Goal: Task Accomplishment & Management: Manage account settings

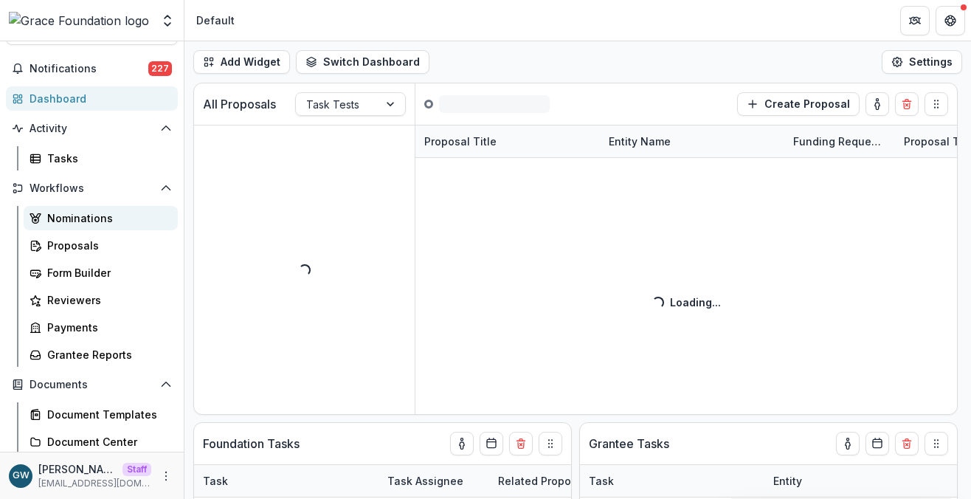
select select "******"
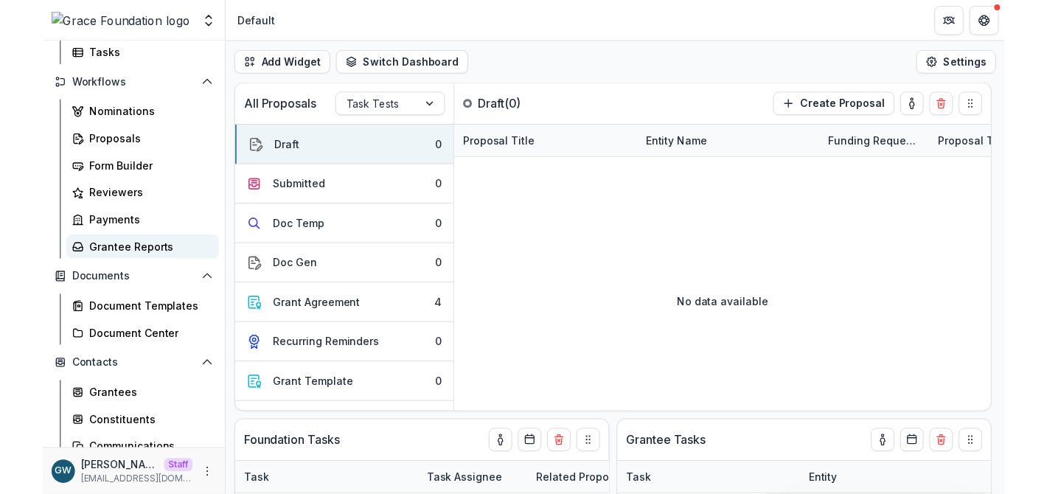
scroll to position [168, 0]
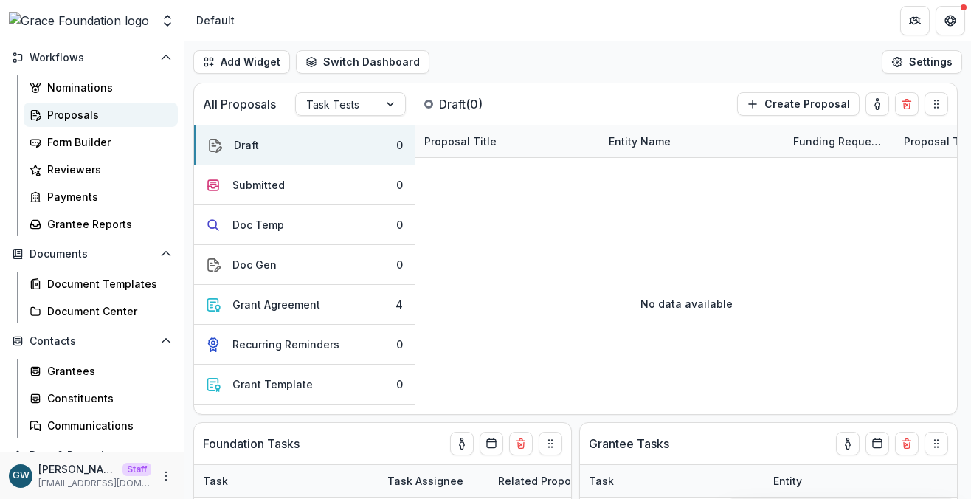
click at [94, 119] on div "Proposals" at bounding box center [106, 114] width 119 height 15
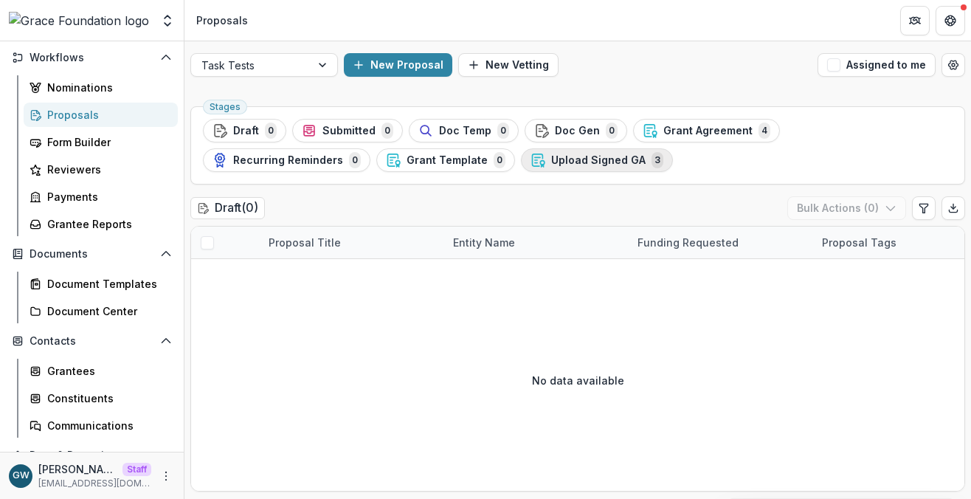
click at [521, 160] on button "Upload Signed GA 3" at bounding box center [597, 160] width 152 height 24
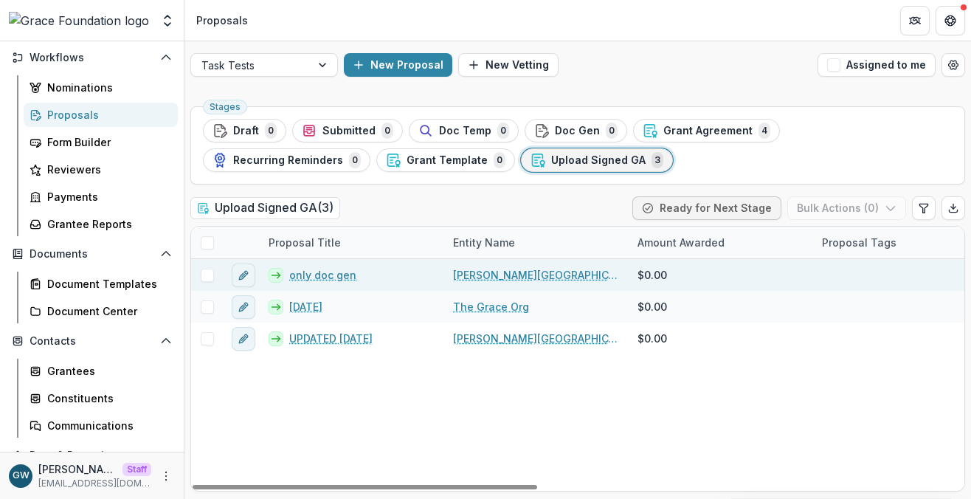
click at [301, 278] on link "only doc gen" at bounding box center [322, 274] width 67 height 15
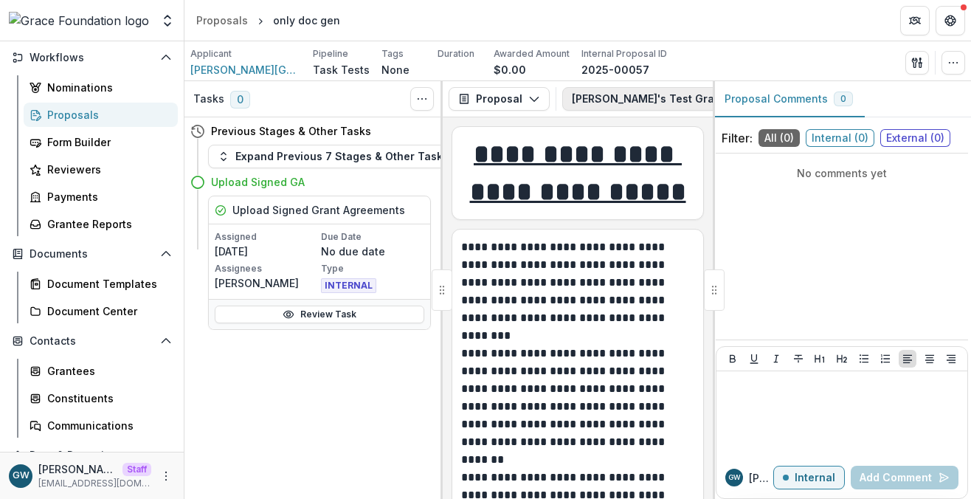
click at [595, 100] on button "Grace's Test Grant Application 1" at bounding box center [696, 99] width 269 height 24
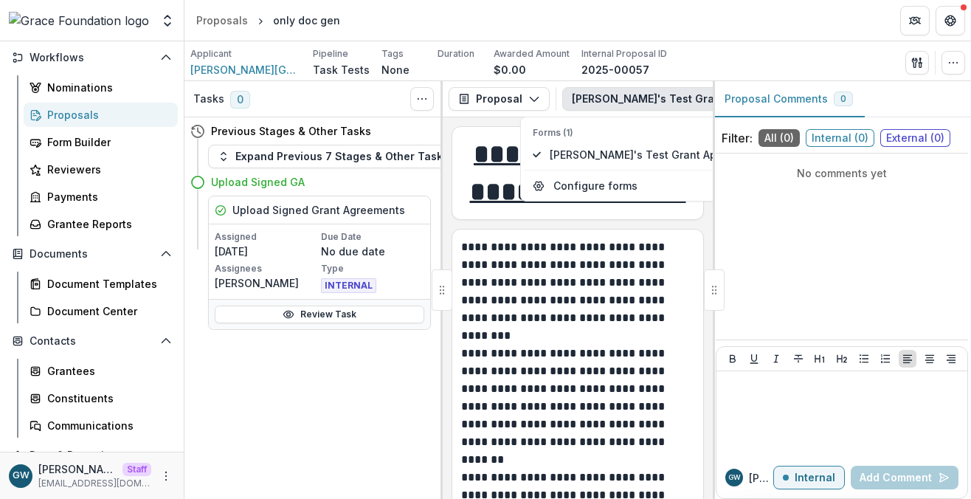
click at [801, 55] on div "Applicant Hackley Library Pipeline Task Tests Tags None All tags Duration Award…" at bounding box center [577, 62] width 774 height 30
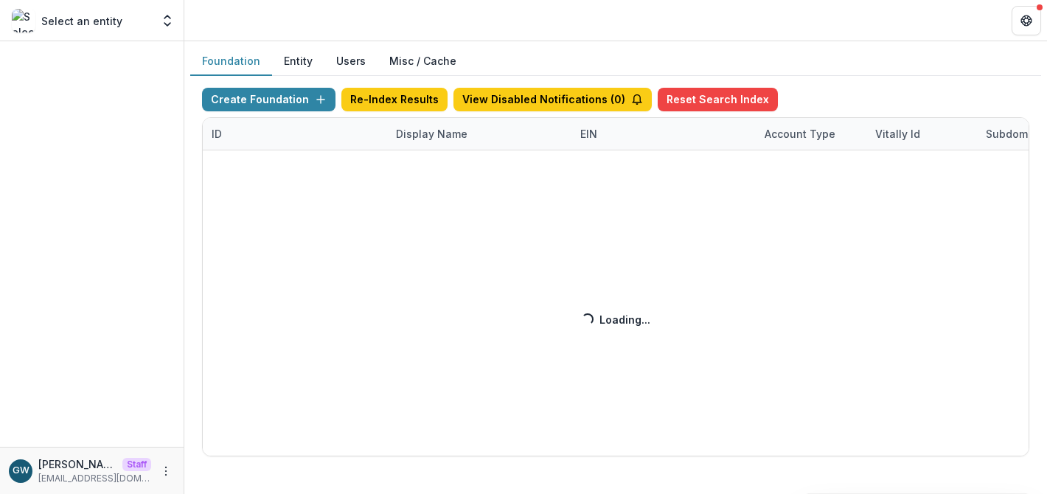
click at [430, 130] on div "Create Foundation Re-Index Results View Disabled Notifications ( 0 ) Reset Sear…" at bounding box center [616, 272] width 828 height 369
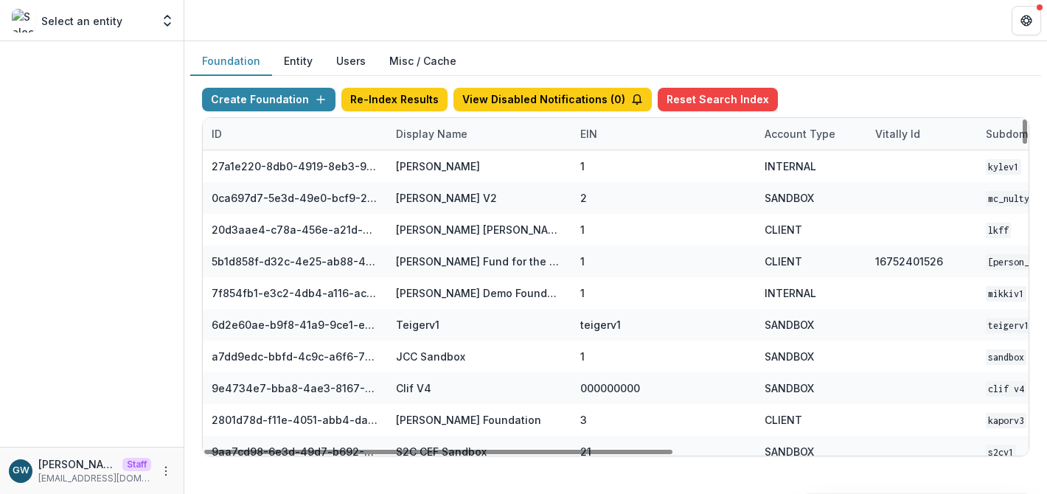
click at [429, 132] on div "Display Name" at bounding box center [431, 133] width 89 height 15
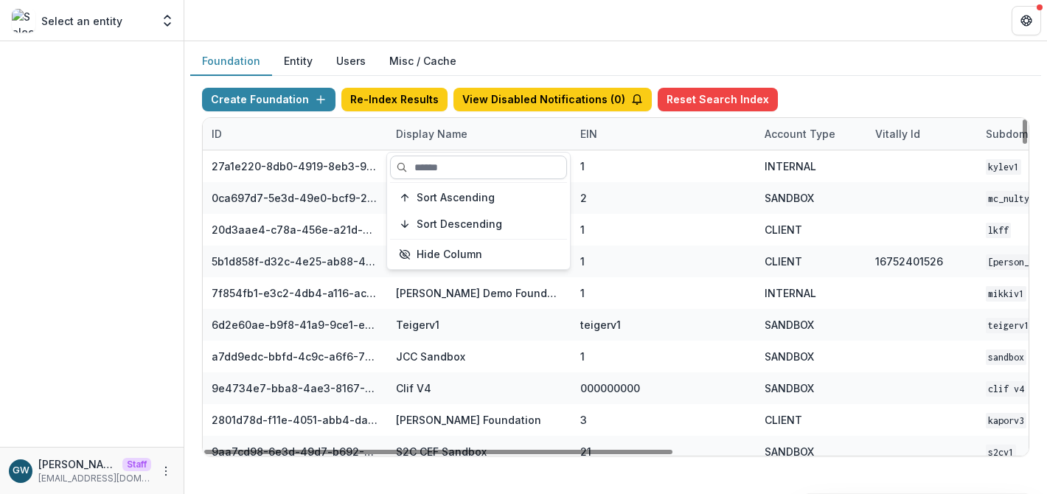
click at [456, 171] on input at bounding box center [478, 168] width 177 height 24
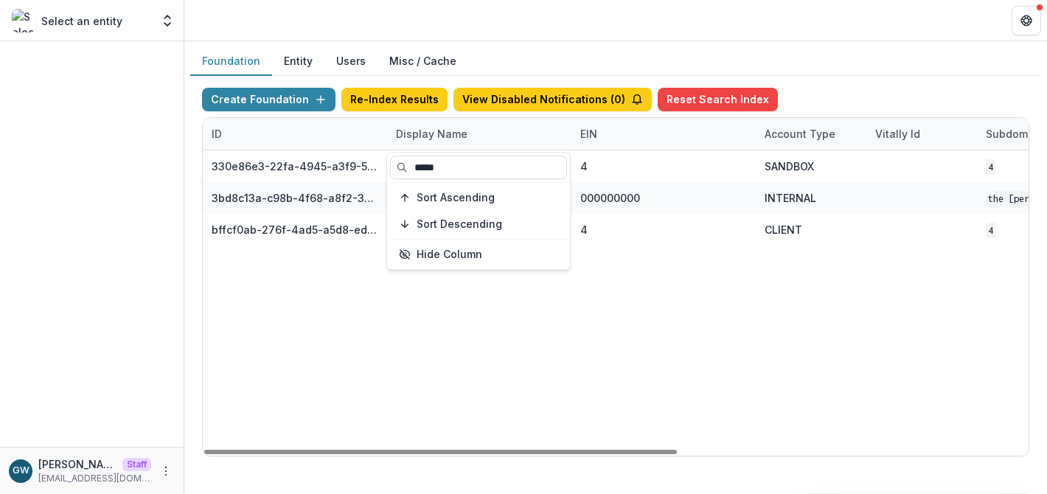
type input "*****"
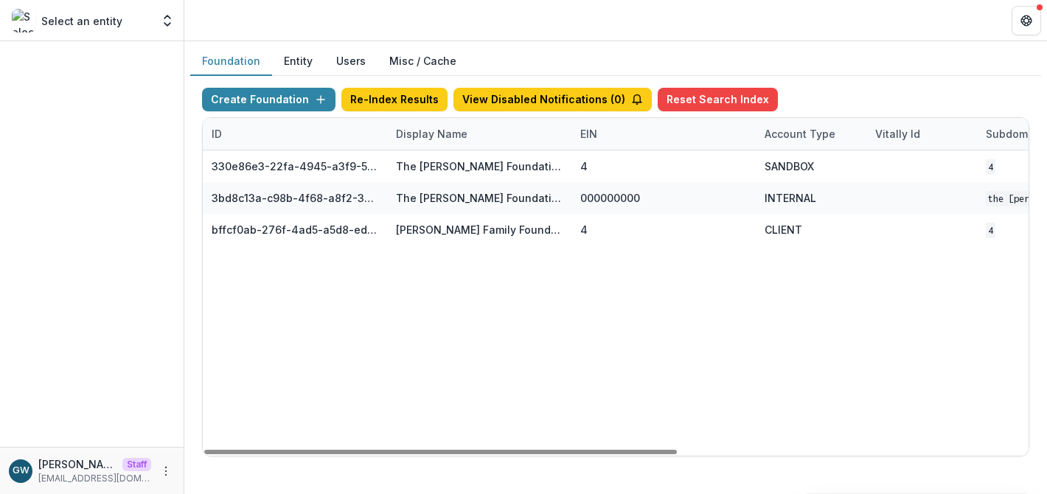
click at [884, 66] on div "Foundation Entity Users Misc / Cache" at bounding box center [615, 61] width 851 height 29
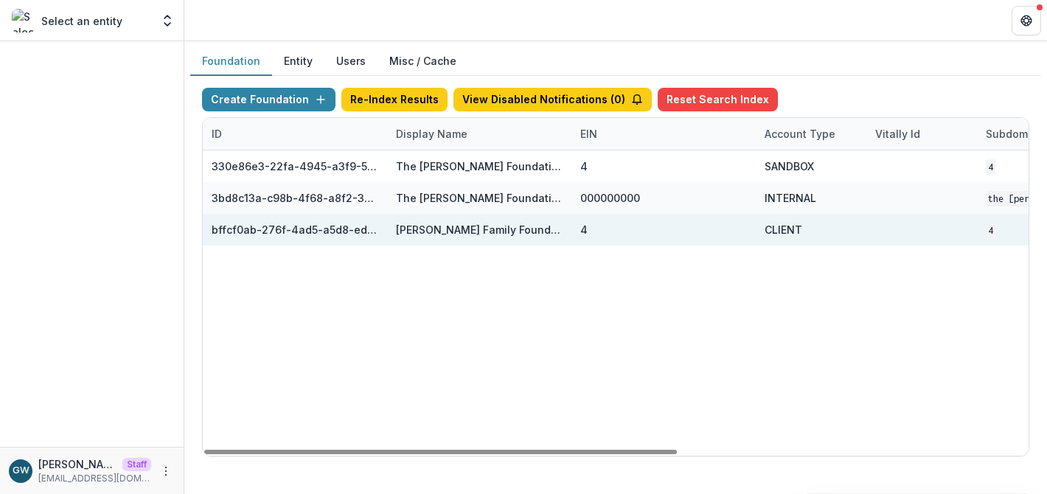
scroll to position [0, 612]
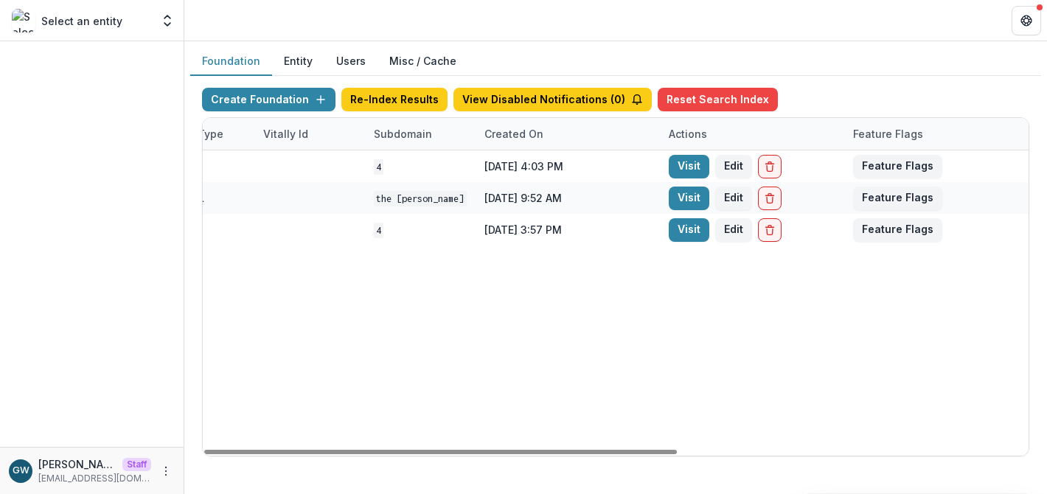
click at [683, 231] on link "Visit" at bounding box center [689, 230] width 41 height 24
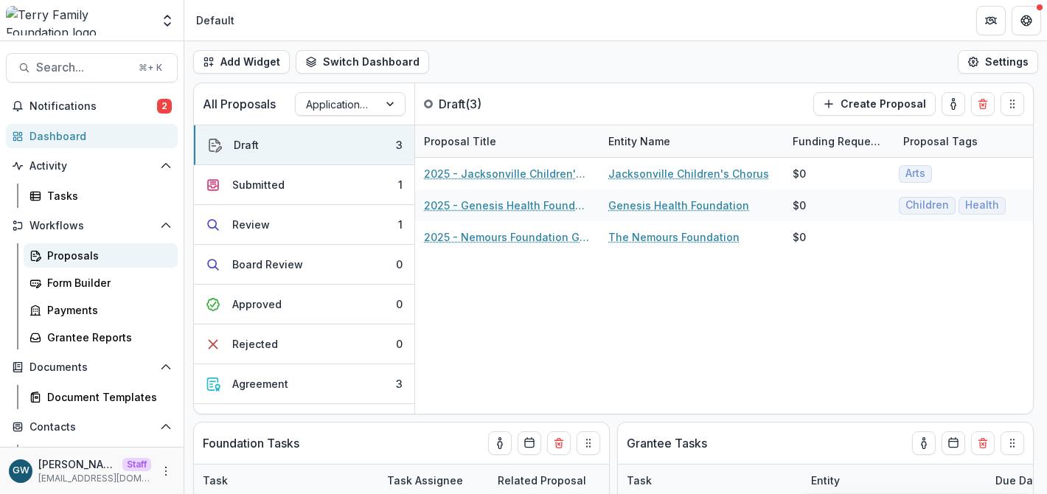
click at [69, 263] on link "Proposals" at bounding box center [101, 255] width 154 height 24
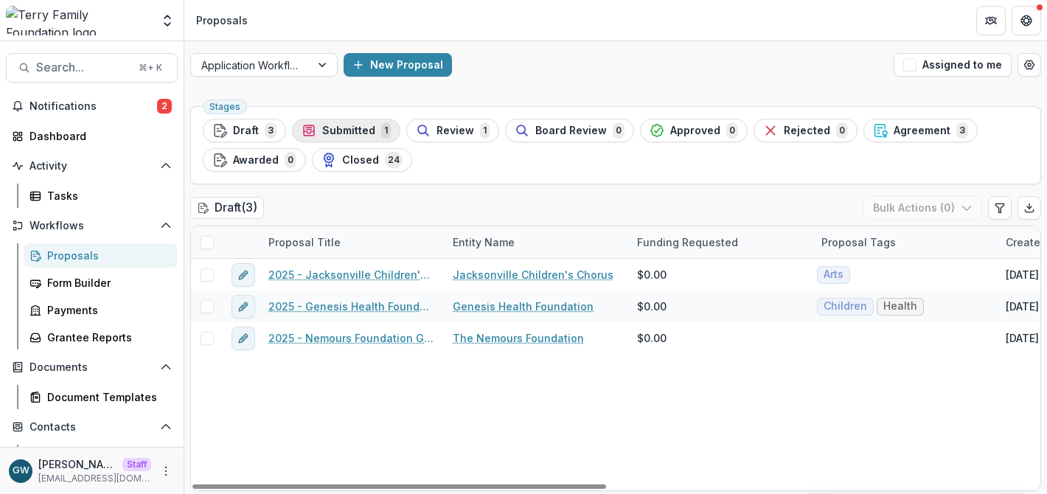
click at [370, 131] on span "Submitted" at bounding box center [348, 131] width 53 height 13
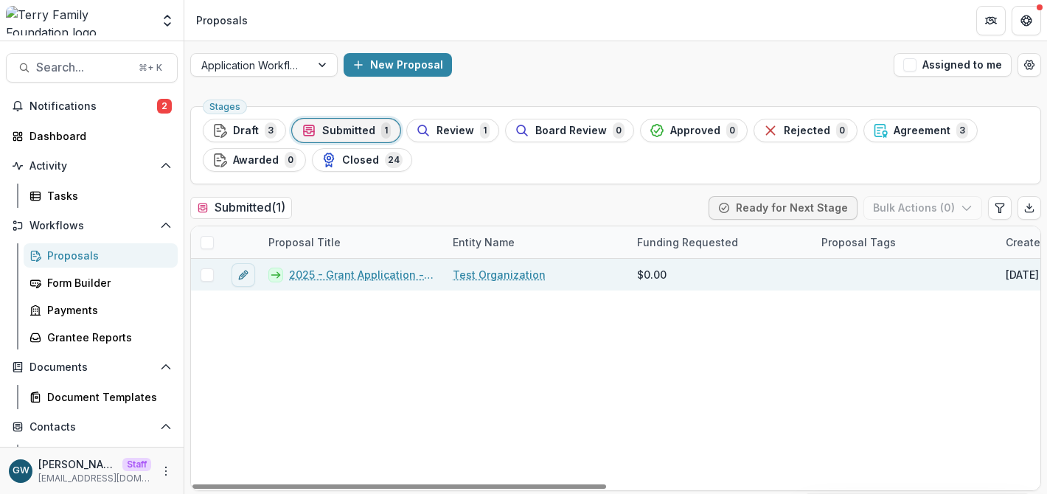
click at [322, 276] on link "2025 - Grant Application - Program or Project" at bounding box center [362, 274] width 146 height 15
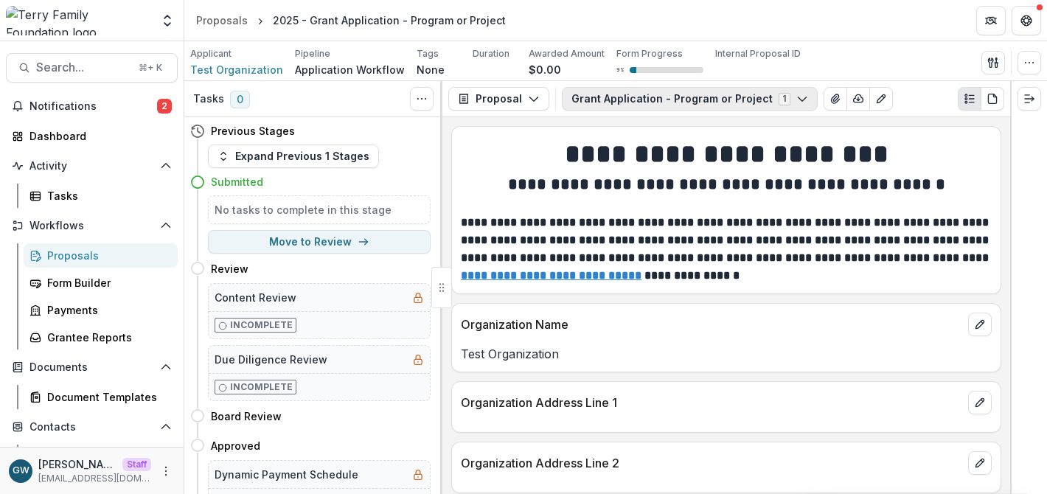
click at [617, 103] on button "Grant Application - Program or Project 1" at bounding box center [690, 99] width 256 height 24
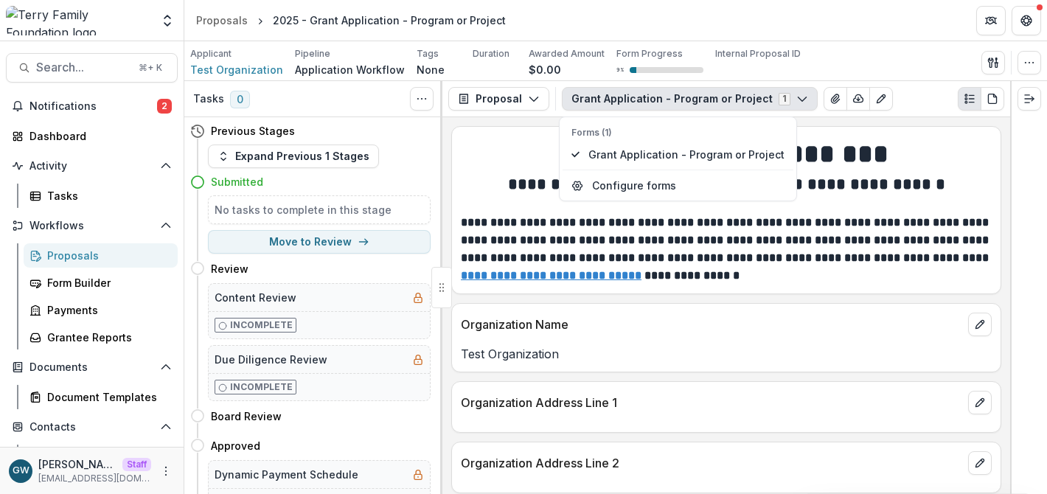
click at [889, 63] on div "Applicant Test Organization Pipeline Application Workflow Tags None All tags Du…" at bounding box center [615, 62] width 851 height 30
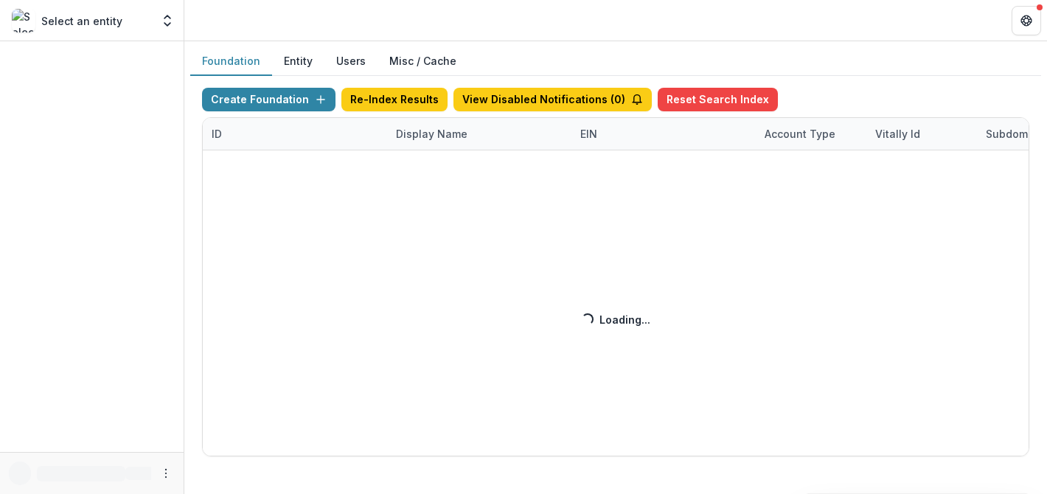
click at [406, 138] on div "Create Foundation Re-Index Results View Disabled Notifications ( 0 ) Reset Sear…" at bounding box center [616, 272] width 828 height 369
click at [414, 136] on div "Create Foundation Re-Index Results View Disabled Notifications ( 0 ) Reset Sear…" at bounding box center [616, 272] width 828 height 369
click at [429, 136] on div "Create Foundation Re-Index Results View Disabled Notifications ( 0 ) Reset Sear…" at bounding box center [616, 272] width 828 height 369
click at [449, 133] on div "Create Foundation Re-Index Results View Disabled Notifications ( 0 ) Reset Sear…" at bounding box center [616, 272] width 828 height 369
click at [830, 88] on div "Create Foundation Re-Index Results View Disabled Notifications ( 0 ) Reset Sear…" at bounding box center [616, 272] width 828 height 369
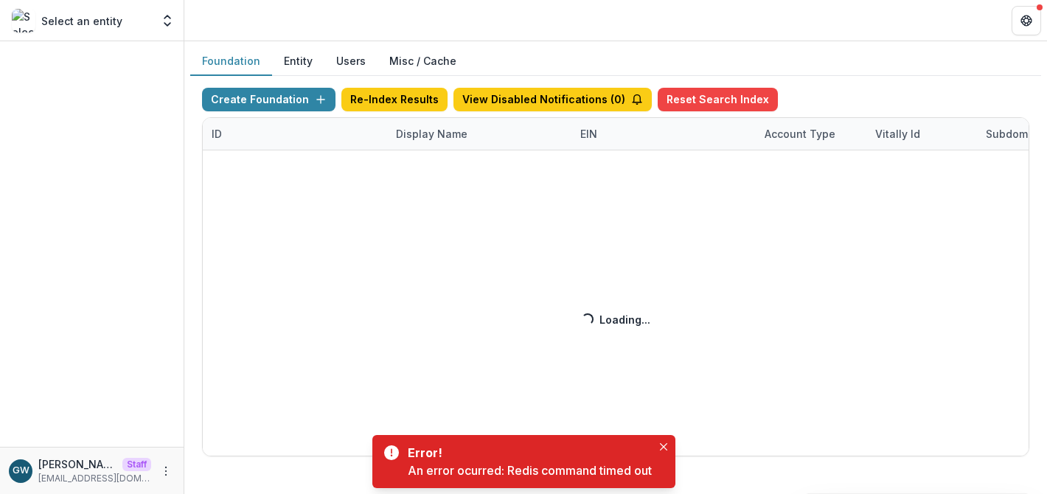
click at [411, 136] on div "Create Foundation Re-Index Results View Disabled Notifications ( 0 ) Reset Sear…" at bounding box center [616, 272] width 828 height 369
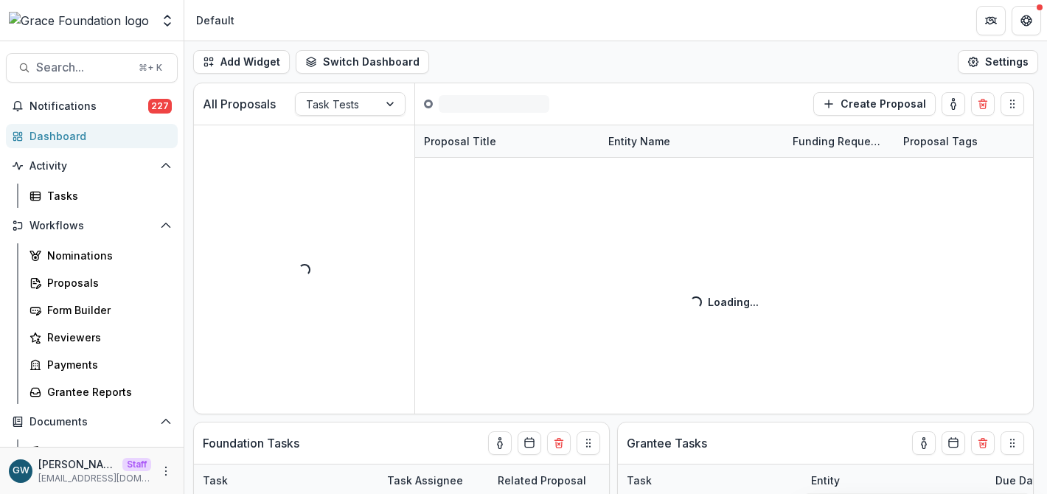
select select "******"
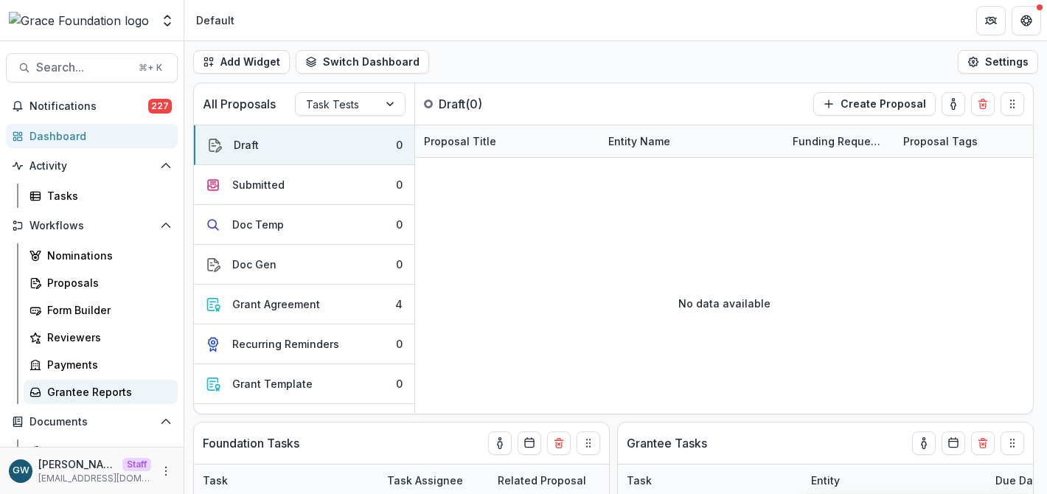
click at [77, 394] on div "Grantee Reports" at bounding box center [106, 391] width 119 height 15
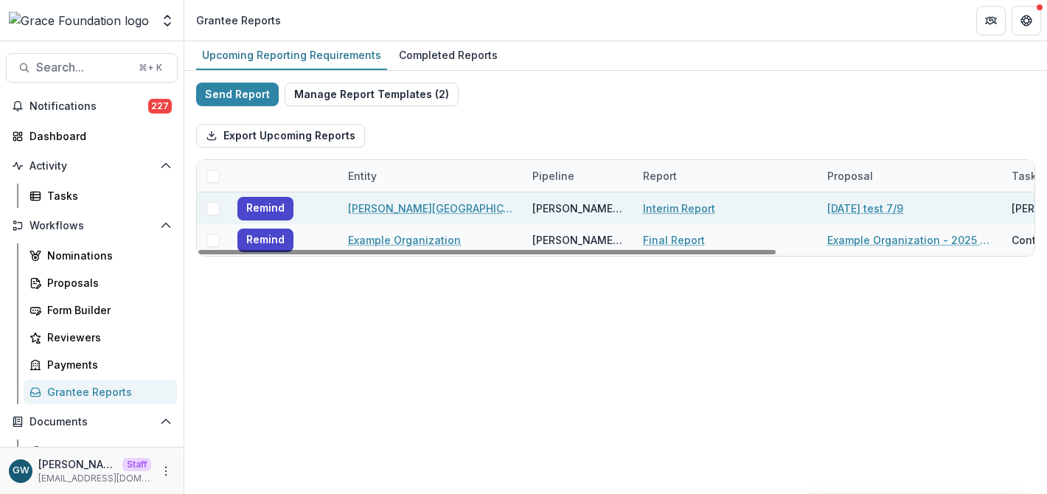
click at [212, 207] on span at bounding box center [213, 208] width 13 height 13
click at [415, 139] on button "Bulk Actions ( 1 )" at bounding box center [434, 136] width 114 height 24
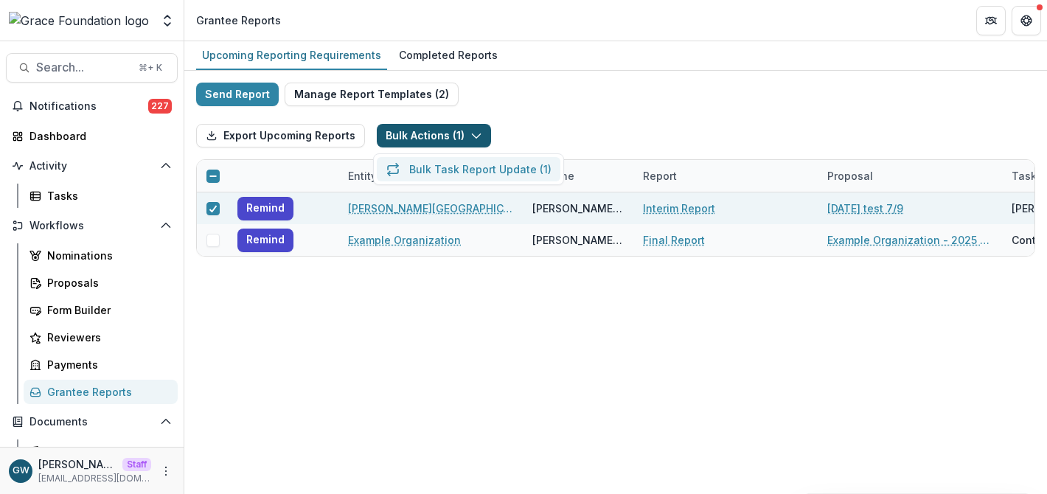
click at [432, 167] on button "Bulk Task Report Update ( 1 )" at bounding box center [469, 169] width 184 height 24
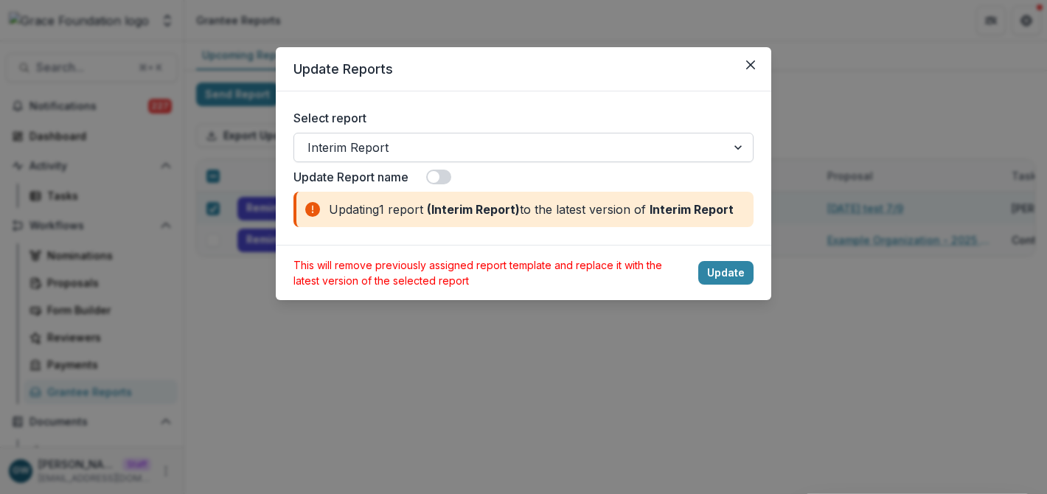
click at [420, 142] on div at bounding box center [511, 147] width 406 height 21
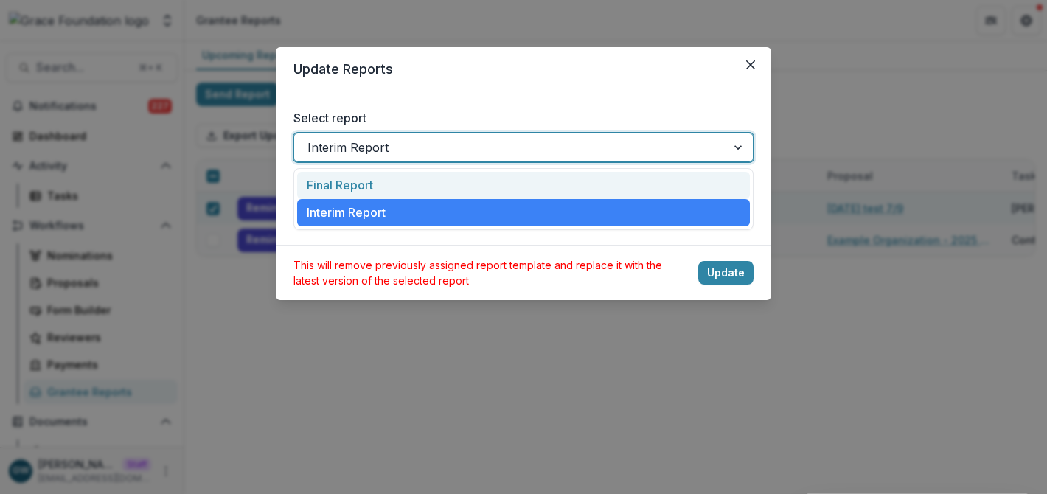
click at [400, 180] on div "Final Report" at bounding box center [523, 185] width 453 height 27
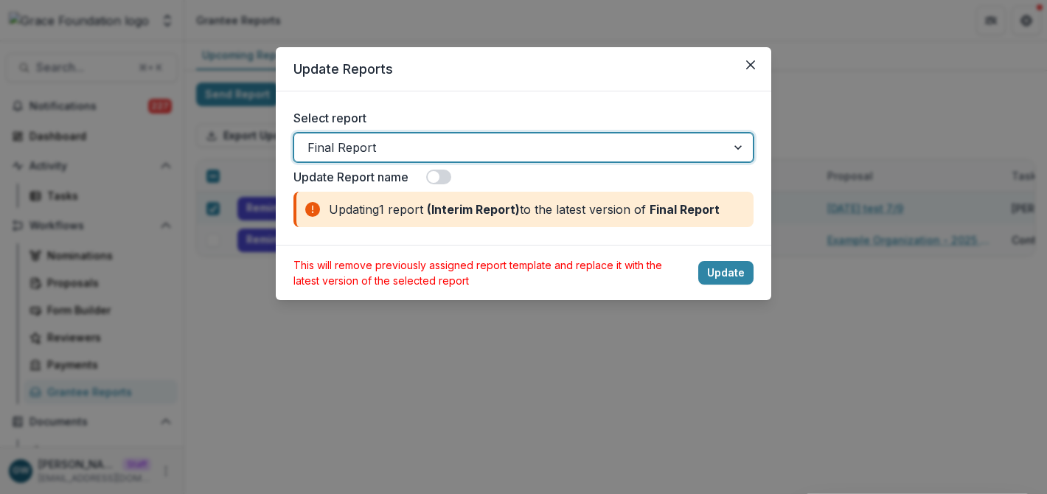
click at [439, 181] on span at bounding box center [438, 177] width 25 height 15
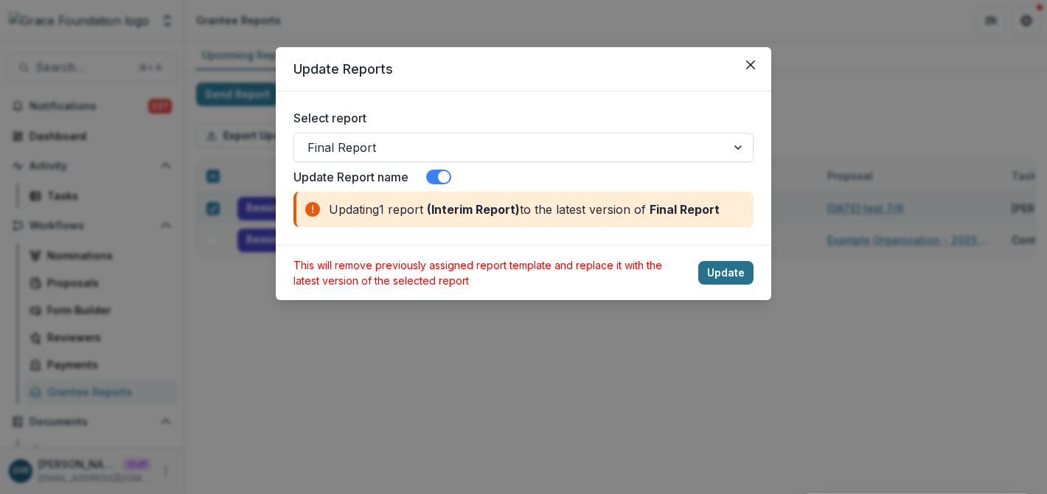
click at [729, 277] on button "Update" at bounding box center [726, 273] width 55 height 24
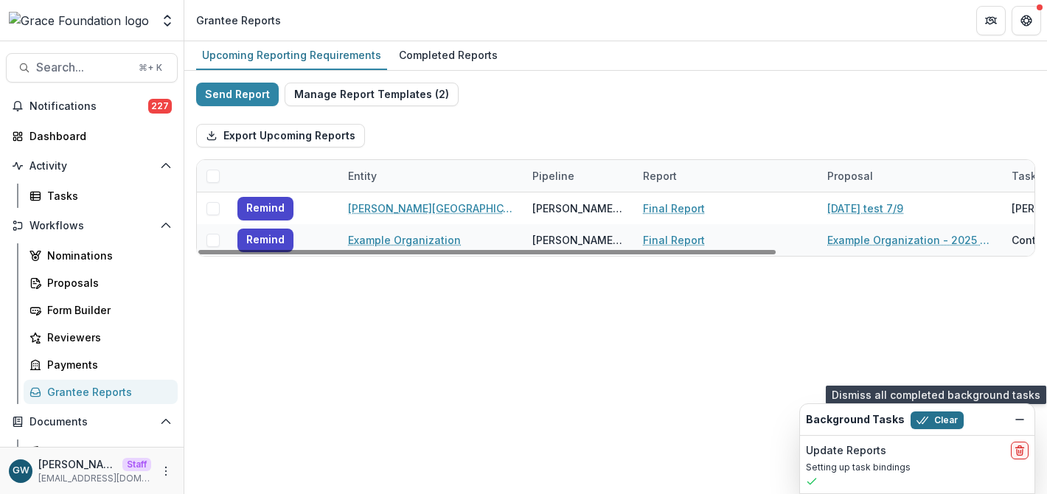
click at [942, 416] on button "Clear" at bounding box center [937, 421] width 53 height 18
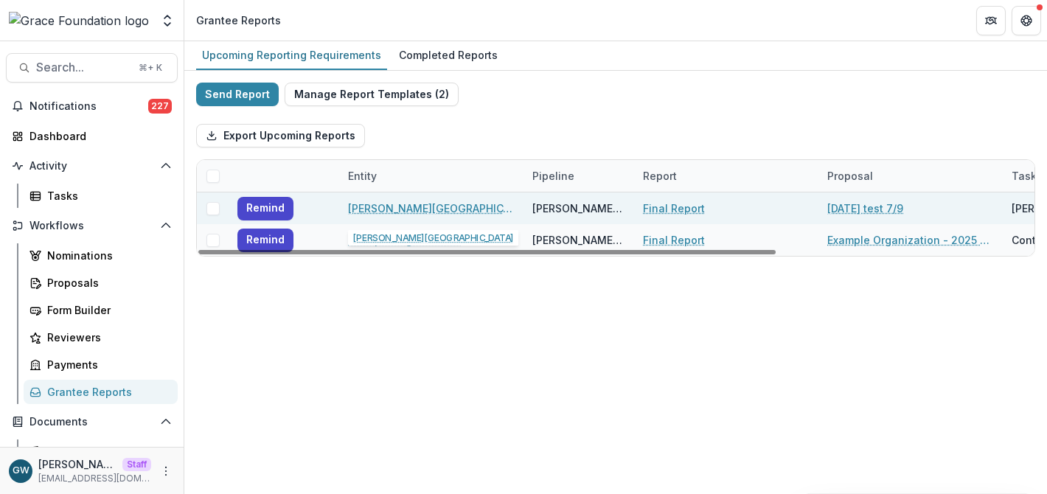
click at [367, 207] on link "Hackley Library" at bounding box center [431, 208] width 167 height 15
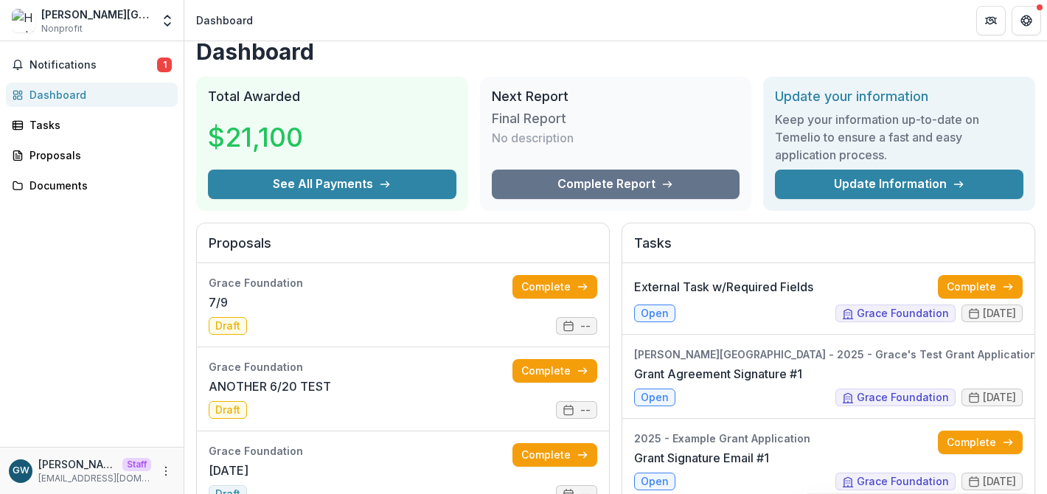
scroll to position [18, 0]
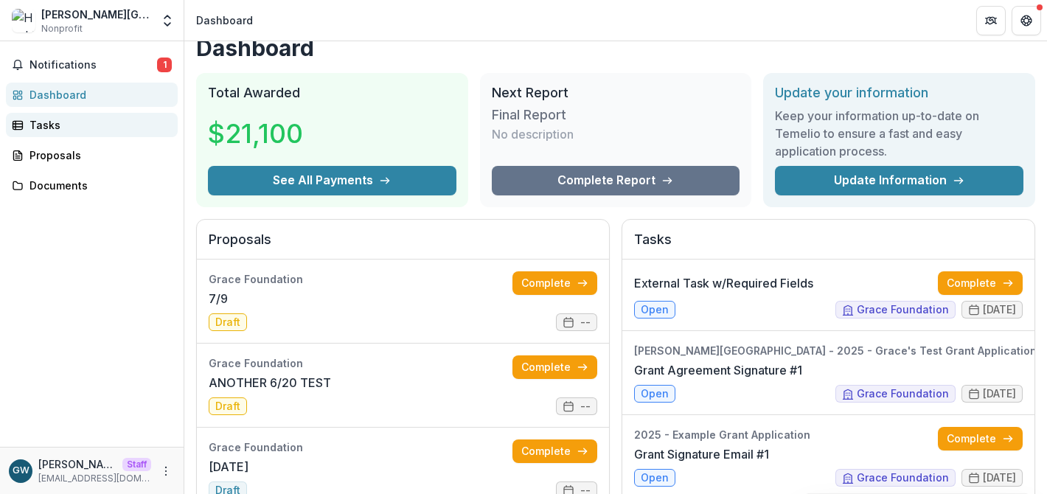
click at [73, 132] on div "Tasks" at bounding box center [98, 124] width 136 height 15
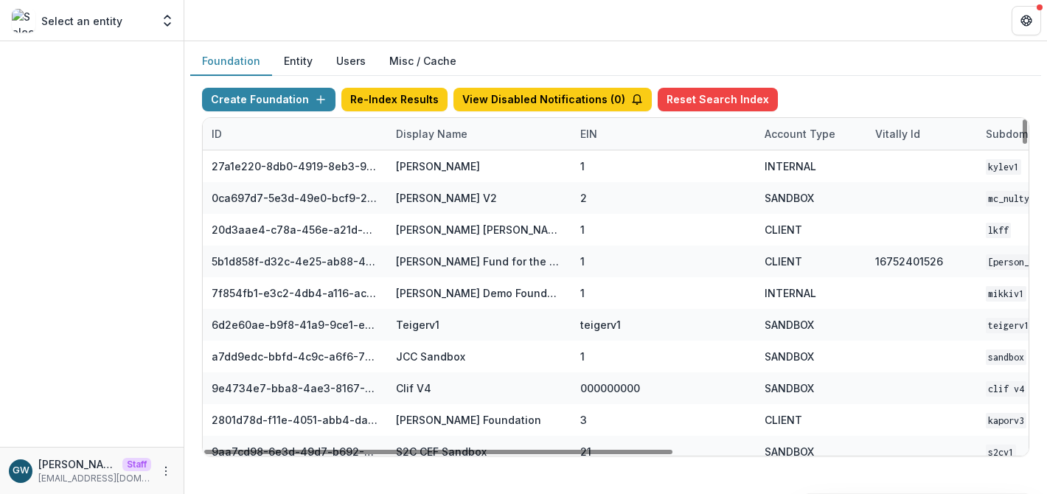
click at [341, 57] on button "Users" at bounding box center [351, 61] width 53 height 29
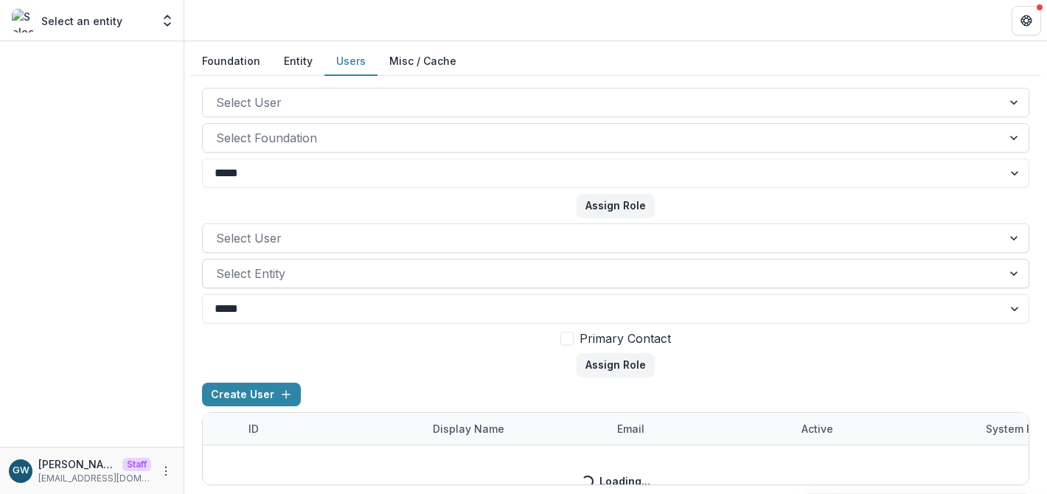
scroll to position [9, 0]
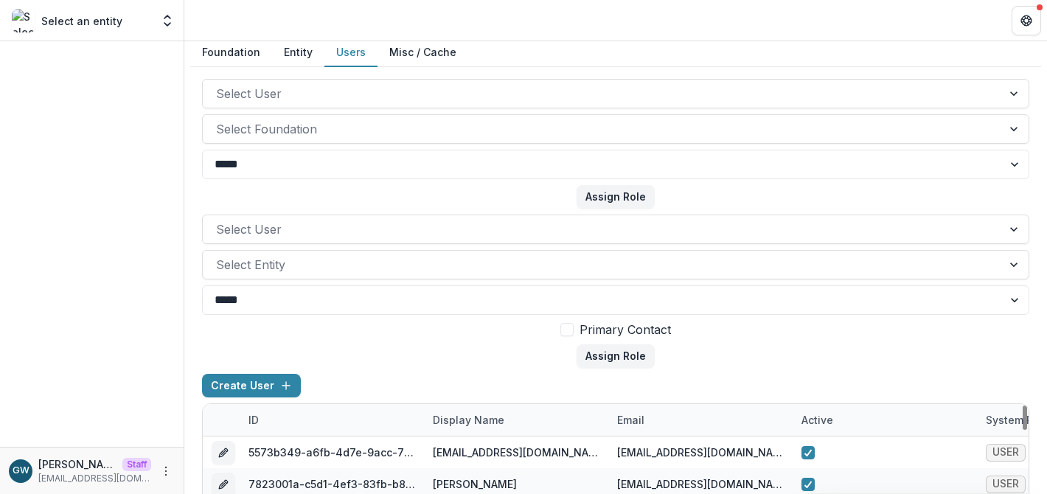
click at [477, 421] on div "Display Name" at bounding box center [468, 419] width 89 height 15
click at [505, 299] on input at bounding box center [515, 300] width 177 height 24
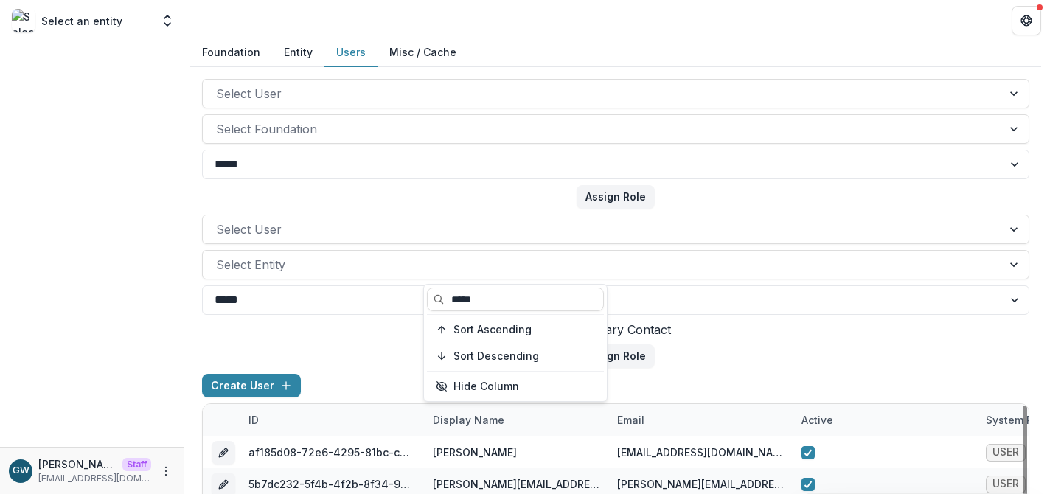
type input "*****"
click at [845, 353] on form "Select User Select Entity ***** **** Primary Contact Assign Role" at bounding box center [616, 291] width 828 height 153
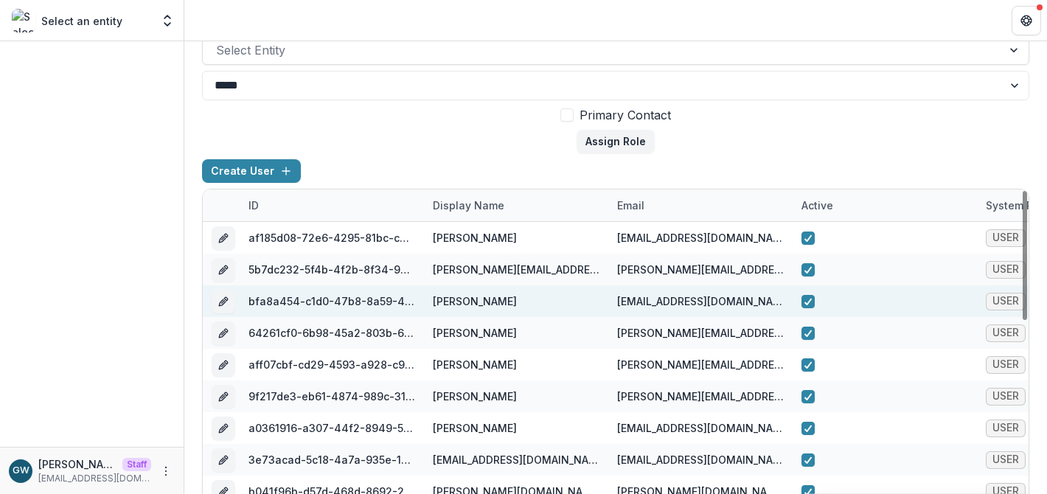
scroll to position [230, 0]
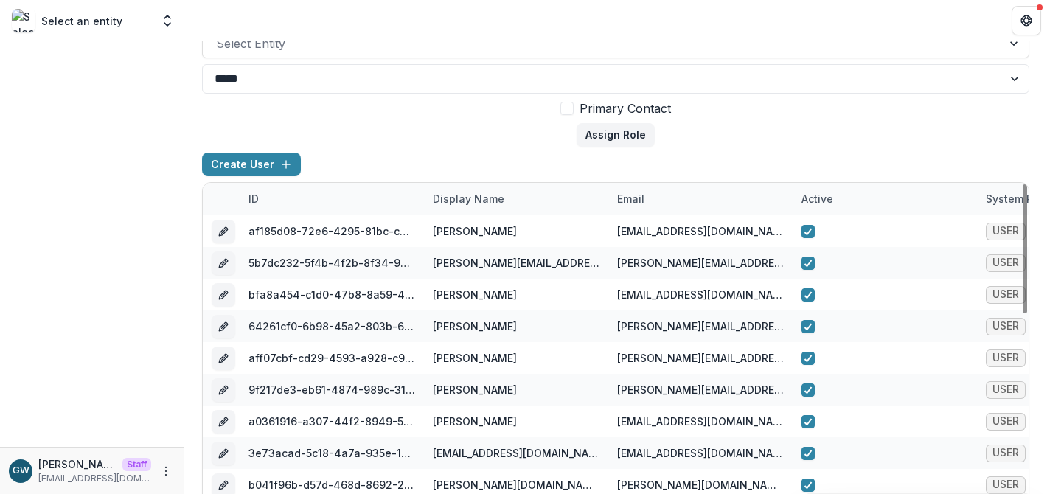
click at [485, 207] on div "Display Name" at bounding box center [516, 199] width 184 height 32
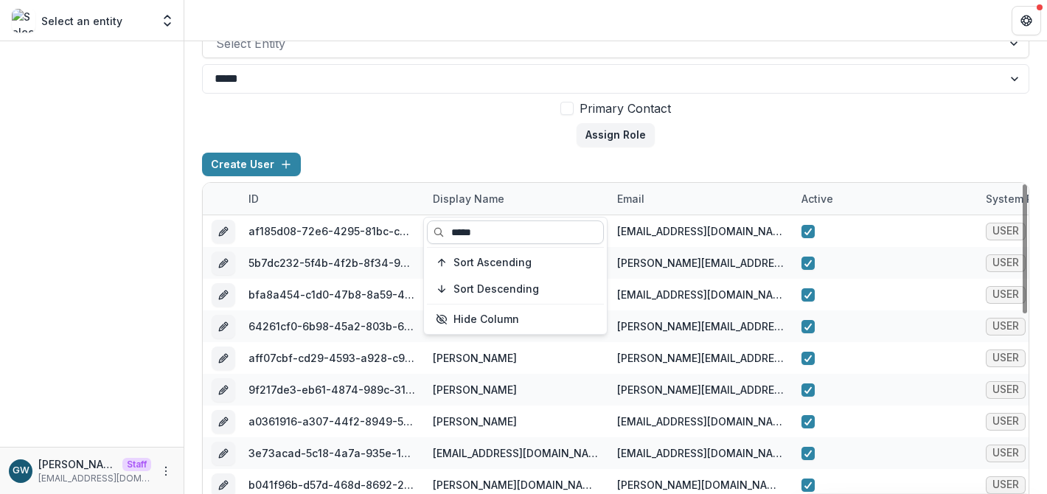
click at [480, 231] on input "*****" at bounding box center [515, 233] width 177 height 24
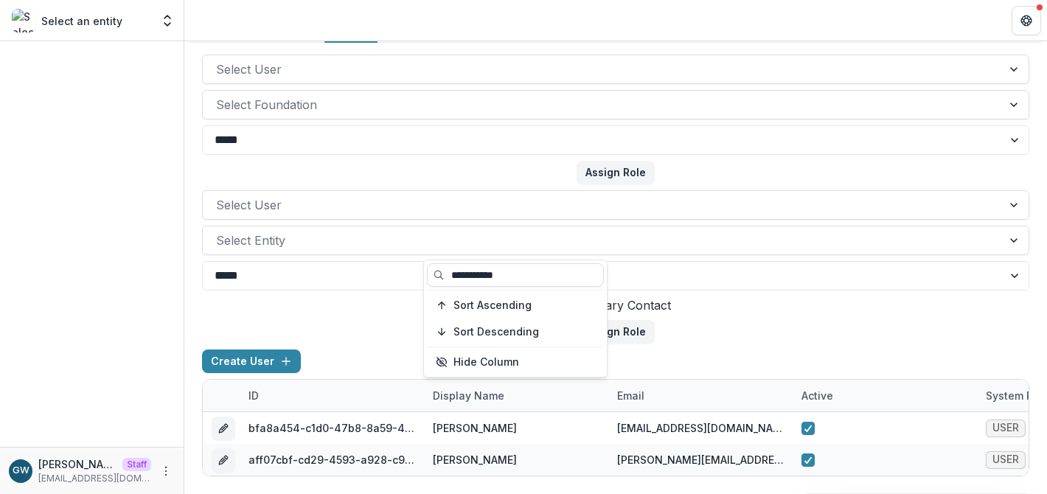
type input "**********"
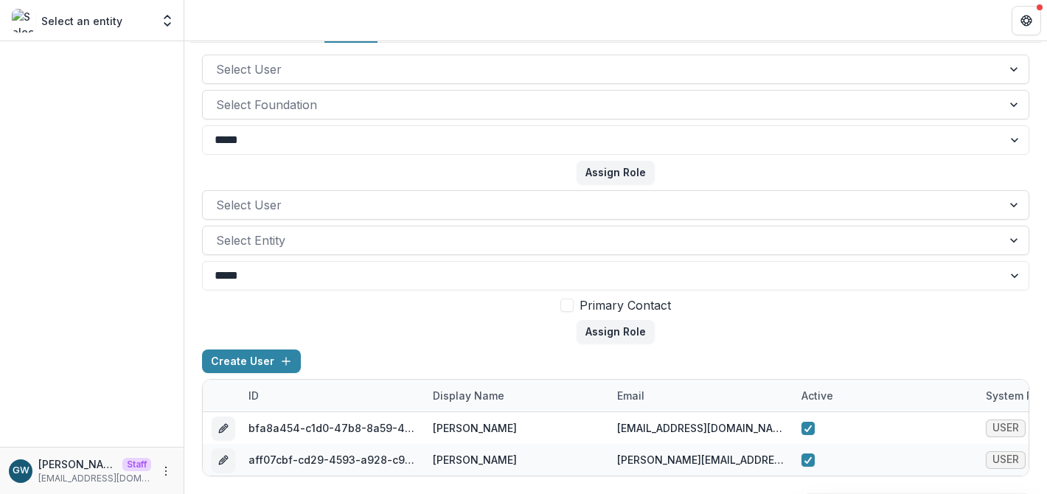
click at [811, 316] on form "Select User Select Entity ***** **** Primary Contact Assign Role" at bounding box center [616, 266] width 828 height 153
